Goal: Task Accomplishment & Management: Manage account settings

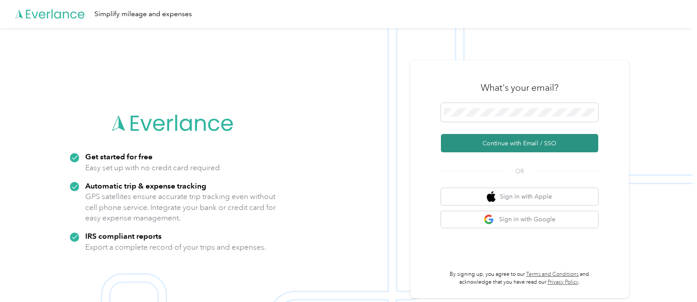
click at [493, 147] on button "Continue with Email / SSO" at bounding box center [519, 143] width 157 height 18
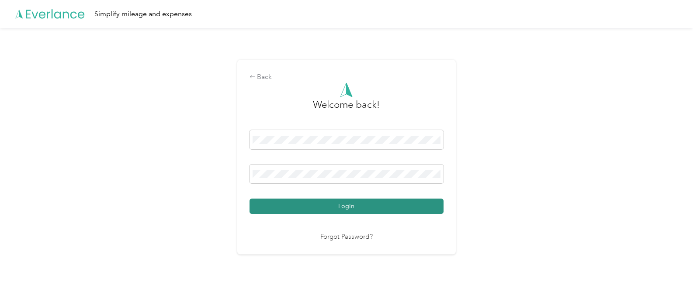
click at [307, 205] on button "Login" at bounding box center [346, 206] width 194 height 15
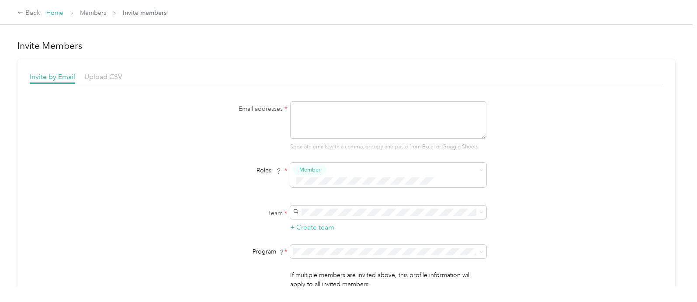
click at [48, 11] on link "Home" at bounding box center [54, 12] width 17 height 7
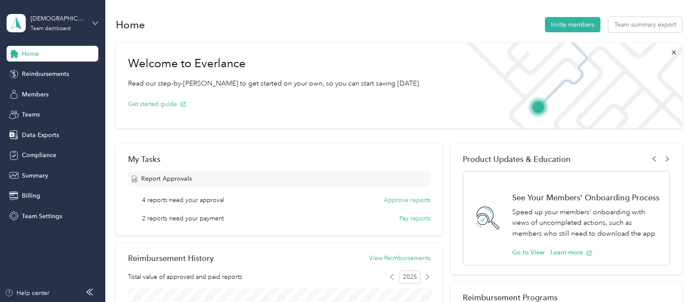
click at [93, 23] on icon at bounding box center [95, 23] width 6 height 6
click at [64, 73] on div "Team dashboard" at bounding box center [99, 71] width 172 height 15
click at [34, 94] on span "Members" at bounding box center [35, 94] width 27 height 9
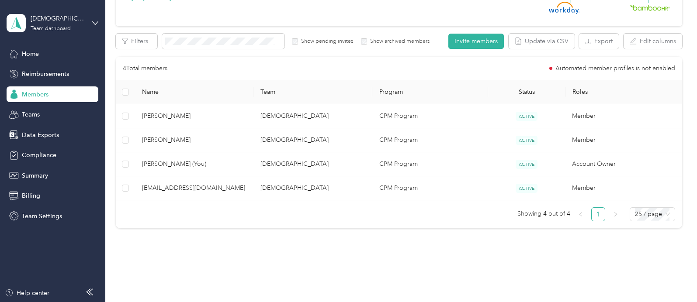
scroll to position [146, 0]
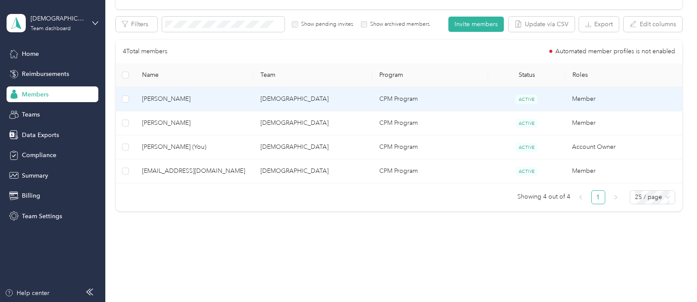
click at [167, 102] on span "[PERSON_NAME]" at bounding box center [194, 99] width 105 height 10
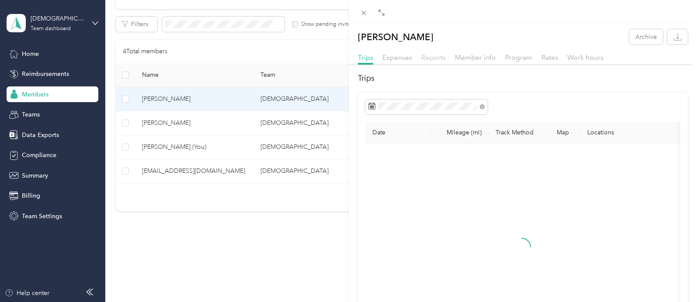
click at [431, 60] on span "Reports" at bounding box center [433, 57] width 24 height 8
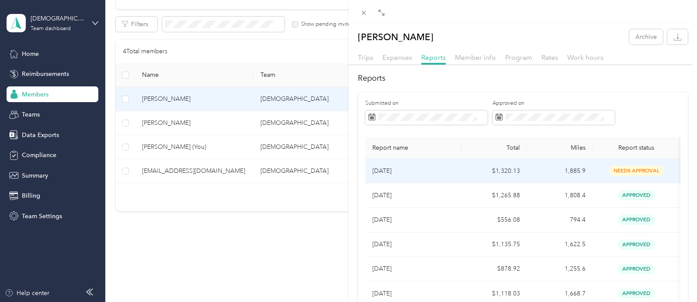
click at [513, 171] on td "$1,320.13" at bounding box center [494, 171] width 66 height 24
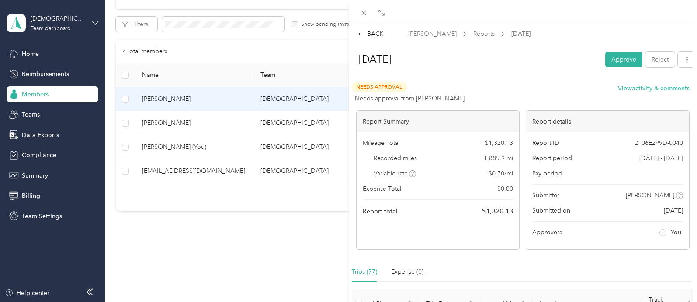
drag, startPoint x: 613, startPoint y: 59, endPoint x: 641, endPoint y: 78, distance: 33.7
click at [613, 59] on button "Approve" at bounding box center [623, 59] width 37 height 15
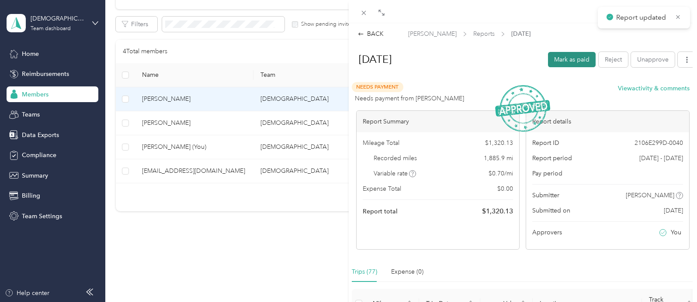
click at [580, 62] on button "Mark as paid" at bounding box center [572, 59] width 48 height 15
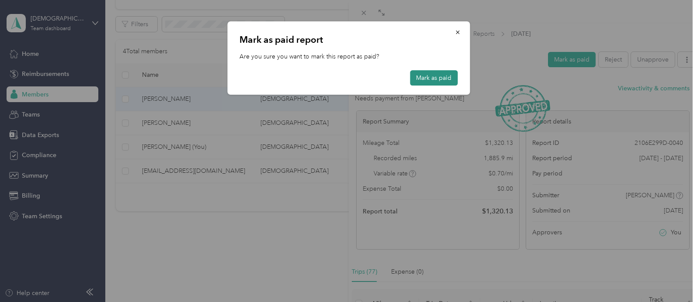
click at [429, 77] on button "Mark as paid" at bounding box center [434, 77] width 48 height 15
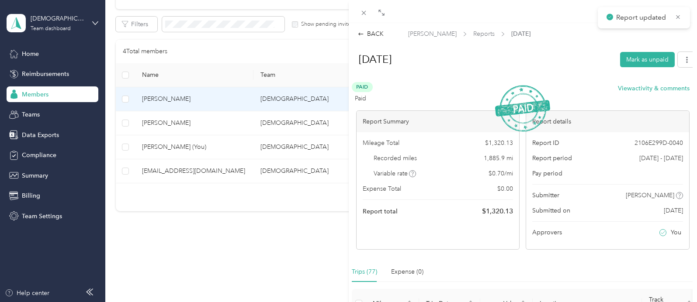
click at [169, 124] on div "BACK [PERSON_NAME] Reports [DATE] [DATE] Mark as unpaid Paid Paid View activity…" at bounding box center [348, 151] width 697 height 302
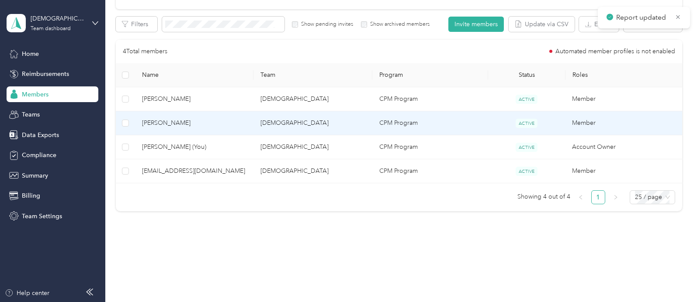
click at [148, 124] on span "[PERSON_NAME]" at bounding box center [194, 123] width 105 height 10
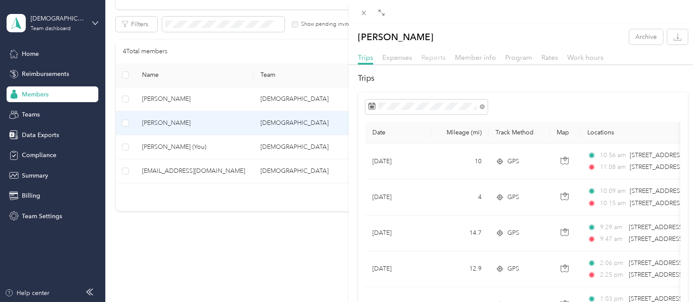
click at [433, 59] on span "Reports" at bounding box center [433, 57] width 24 height 8
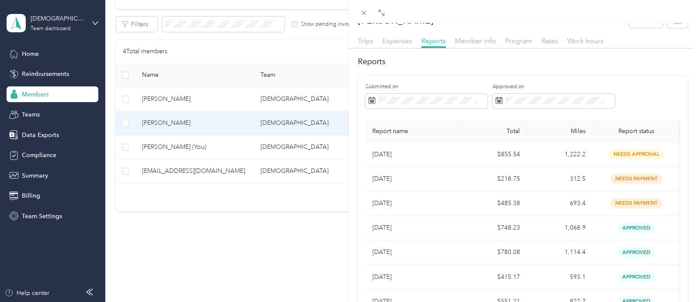
scroll to position [26, 0]
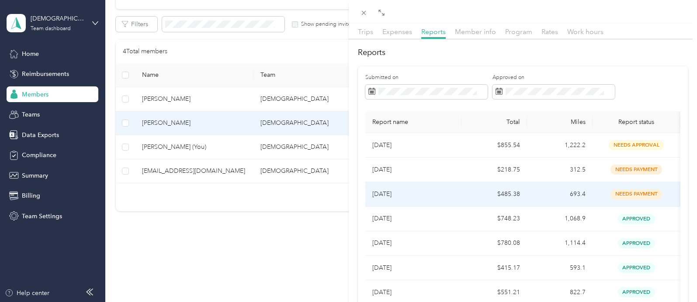
click at [613, 197] on span "needs payment" at bounding box center [636, 194] width 52 height 10
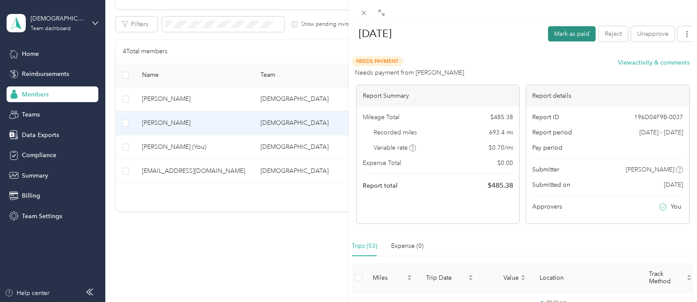
click at [572, 39] on button "Mark as paid" at bounding box center [572, 33] width 48 height 15
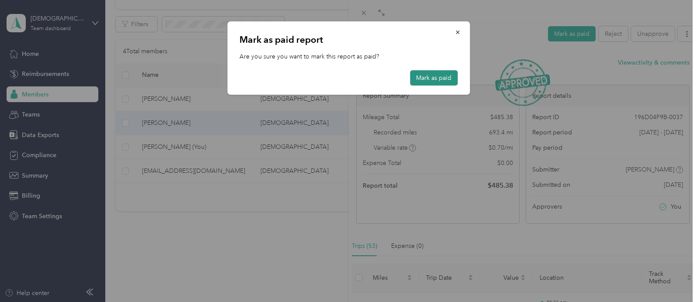
click at [426, 76] on button "Mark as paid" at bounding box center [434, 77] width 48 height 15
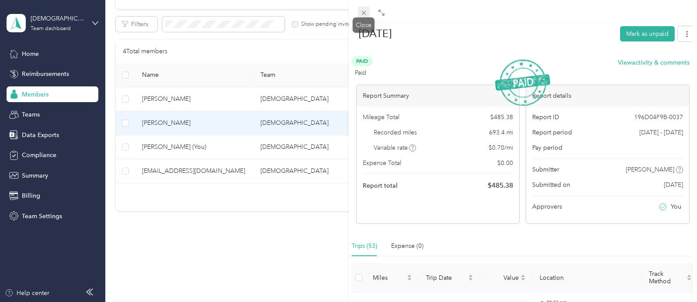
click at [363, 16] on icon at bounding box center [363, 12] width 7 height 7
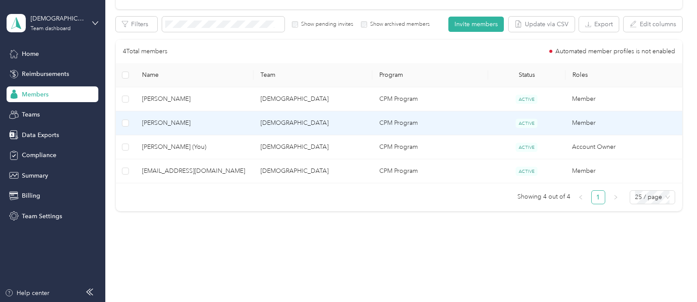
click at [196, 123] on span "[PERSON_NAME]" at bounding box center [194, 123] width 105 height 10
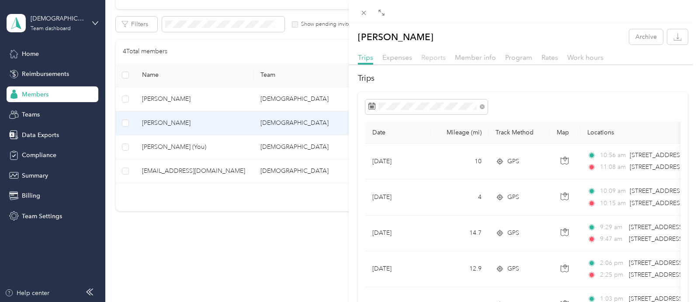
click at [440, 56] on span "Reports" at bounding box center [433, 57] width 24 height 8
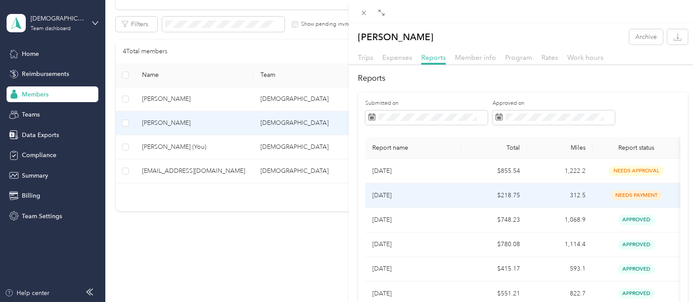
click at [470, 192] on td "$218.75" at bounding box center [494, 195] width 66 height 24
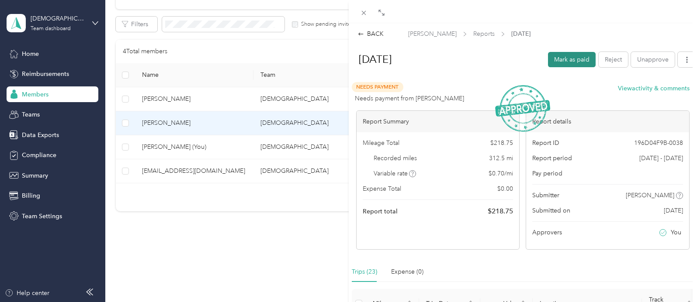
click at [571, 64] on button "Mark as paid" at bounding box center [572, 59] width 48 height 15
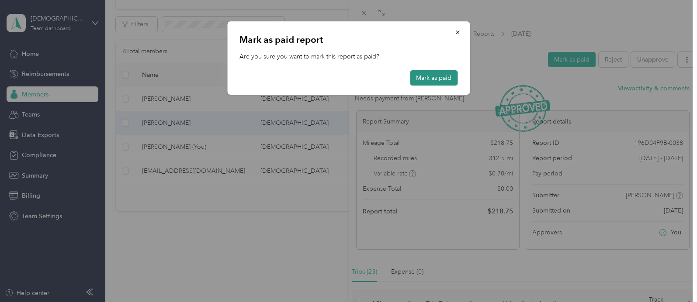
click at [435, 76] on button "Mark as paid" at bounding box center [434, 77] width 48 height 15
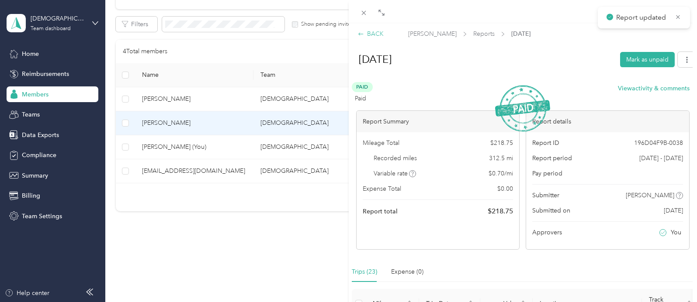
click at [379, 36] on div "BACK" at bounding box center [371, 33] width 26 height 9
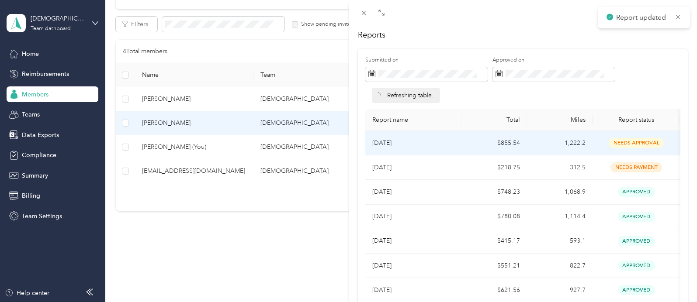
scroll to position [48, 0]
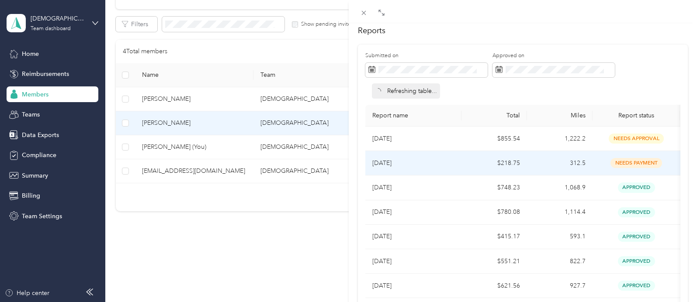
click at [505, 176] on td "$748.23" at bounding box center [494, 188] width 66 height 24
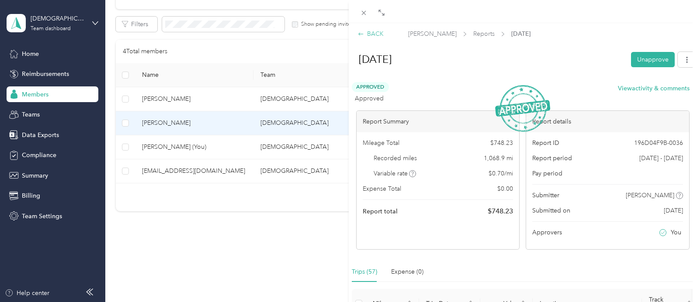
scroll to position [0, 0]
click at [377, 35] on div "BACK" at bounding box center [371, 33] width 26 height 9
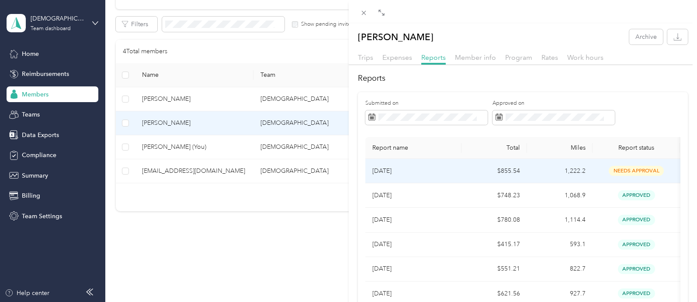
click at [507, 170] on td "$855.54" at bounding box center [494, 171] width 66 height 24
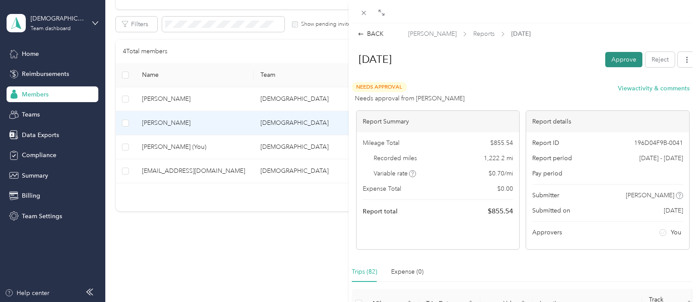
click at [621, 58] on button "Approve" at bounding box center [623, 59] width 37 height 15
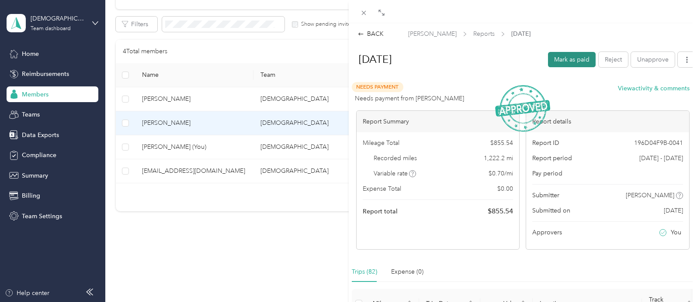
click at [575, 63] on button "Mark as paid" at bounding box center [572, 59] width 48 height 15
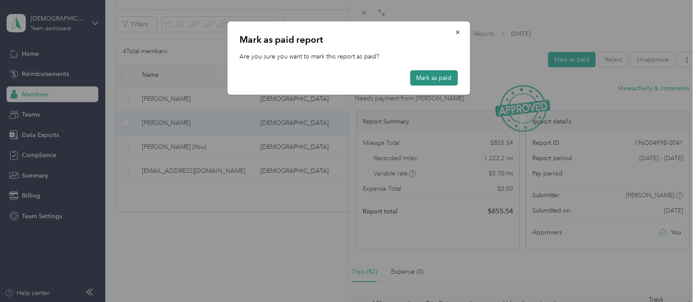
click at [447, 74] on button "Mark as paid" at bounding box center [434, 77] width 48 height 15
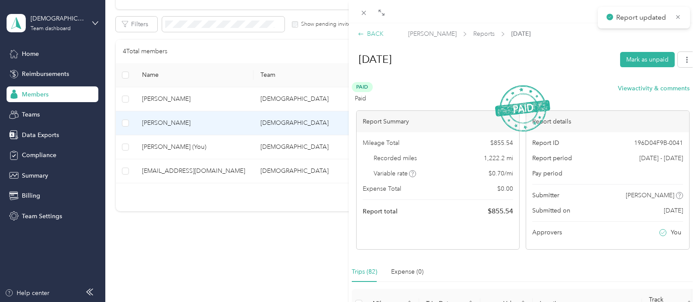
click at [374, 34] on div "BACK" at bounding box center [371, 33] width 26 height 9
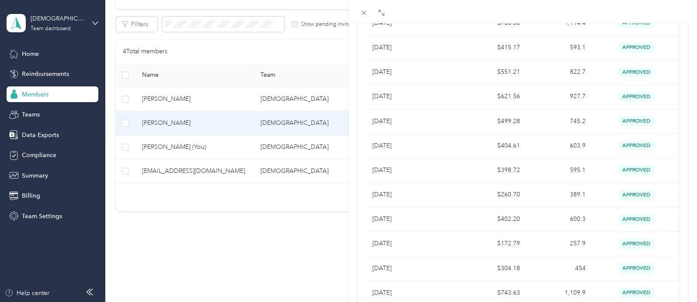
drag, startPoint x: 182, startPoint y: 170, endPoint x: 173, endPoint y: 172, distance: 8.9
click at [182, 170] on div "[PERSON_NAME] Archive Trips Expenses Reports Member info Program Rates Work hou…" at bounding box center [348, 151] width 697 height 302
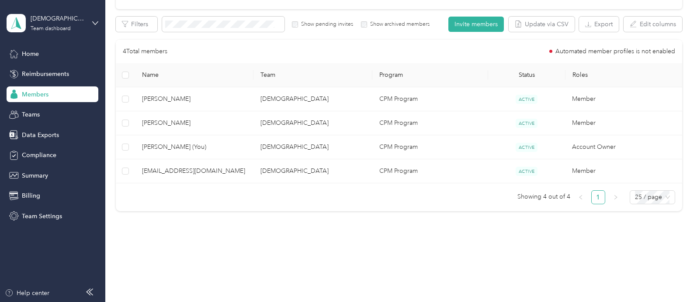
scroll to position [137, 0]
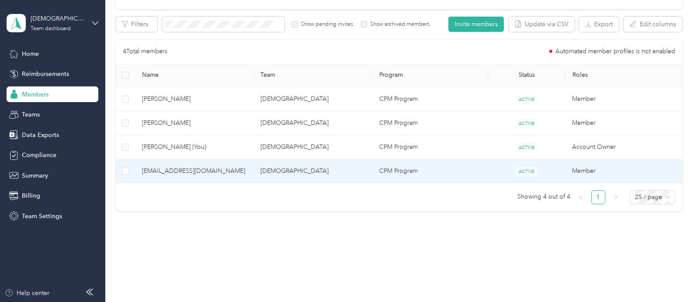
click at [169, 170] on span "[EMAIL_ADDRESS][DOMAIN_NAME]" at bounding box center [194, 171] width 105 height 10
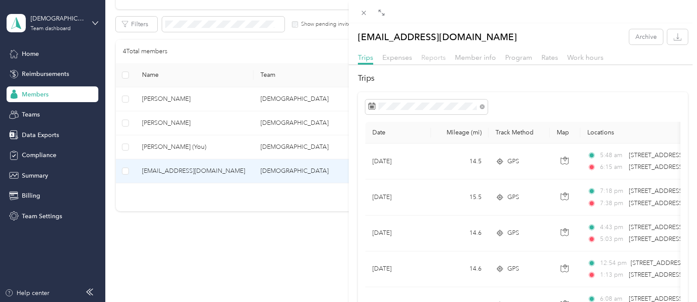
click at [437, 58] on span "Reports" at bounding box center [433, 57] width 24 height 8
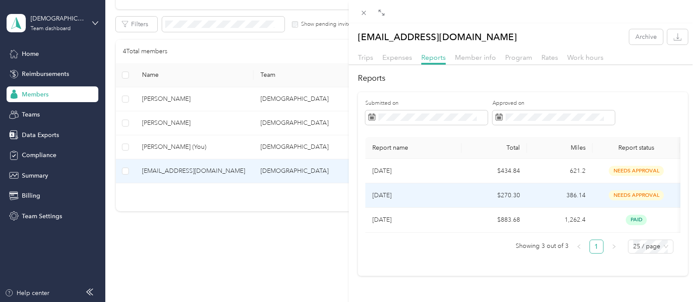
click at [527, 196] on td "386.14" at bounding box center [560, 195] width 66 height 24
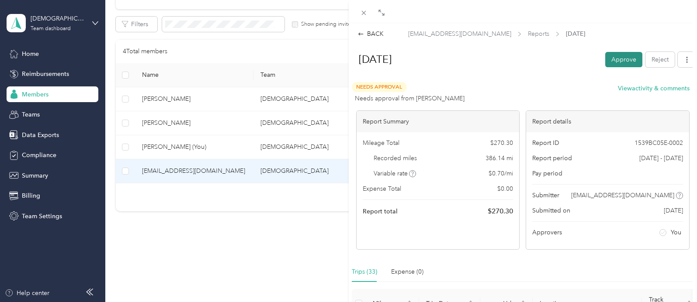
click at [621, 62] on button "Approve" at bounding box center [623, 59] width 37 height 15
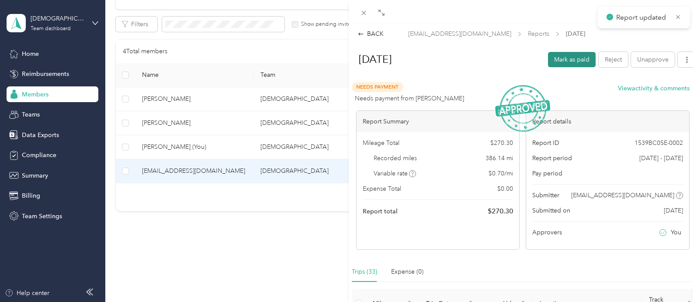
click at [566, 59] on button "Mark as paid" at bounding box center [572, 59] width 48 height 15
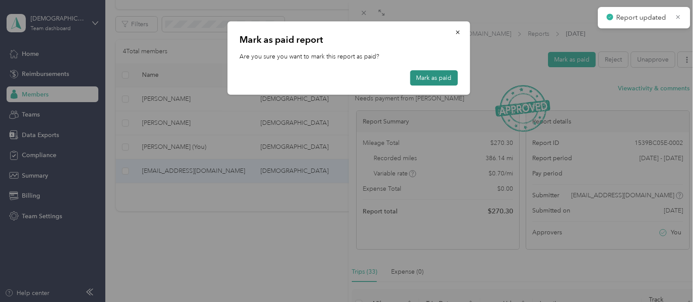
click at [442, 77] on button "Mark as paid" at bounding box center [434, 77] width 48 height 15
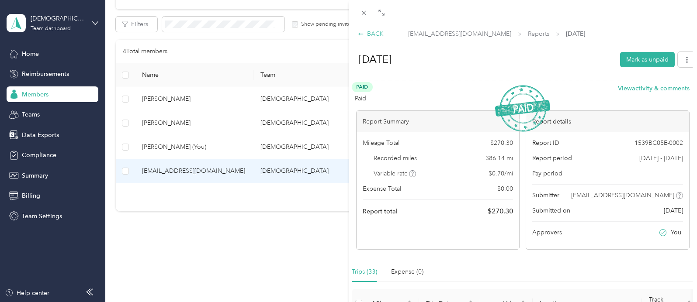
click at [378, 35] on div "BACK" at bounding box center [371, 33] width 26 height 9
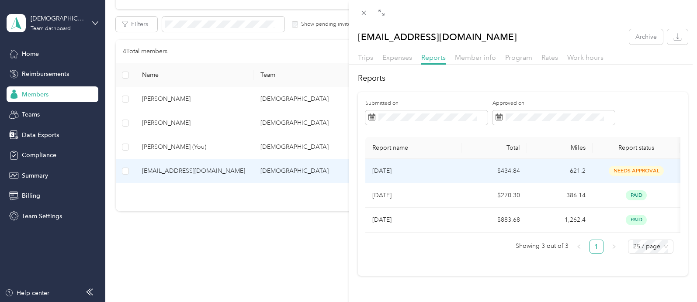
click at [481, 169] on td "$434.84" at bounding box center [494, 171] width 66 height 24
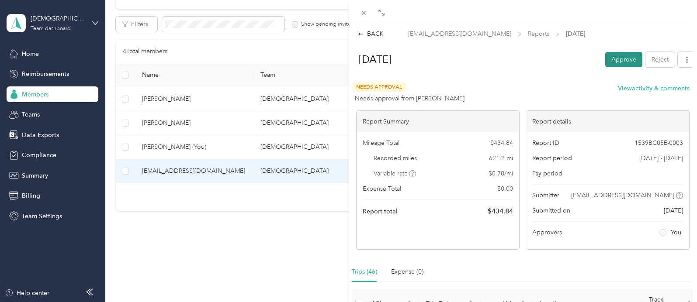
click at [621, 54] on button "Approve" at bounding box center [623, 59] width 37 height 15
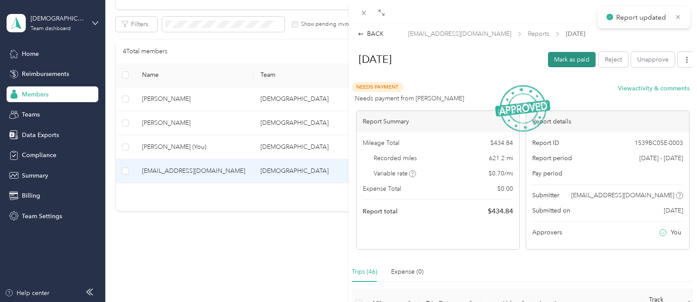
click at [573, 57] on button "Mark as paid" at bounding box center [572, 59] width 48 height 15
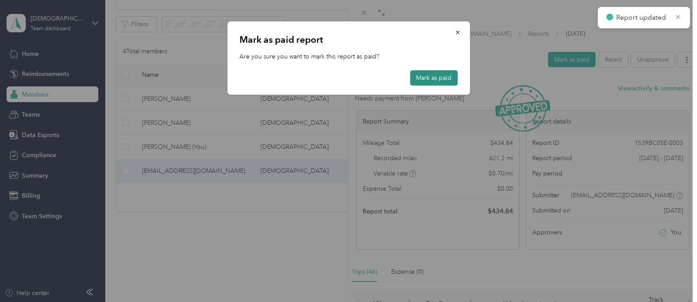
click at [434, 78] on button "Mark as paid" at bounding box center [434, 77] width 48 height 15
